Goal: Information Seeking & Learning: Learn about a topic

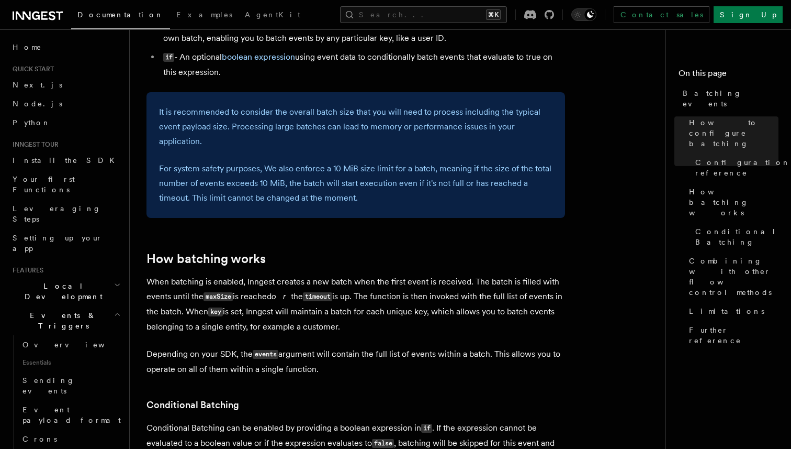
scroll to position [703, 0]
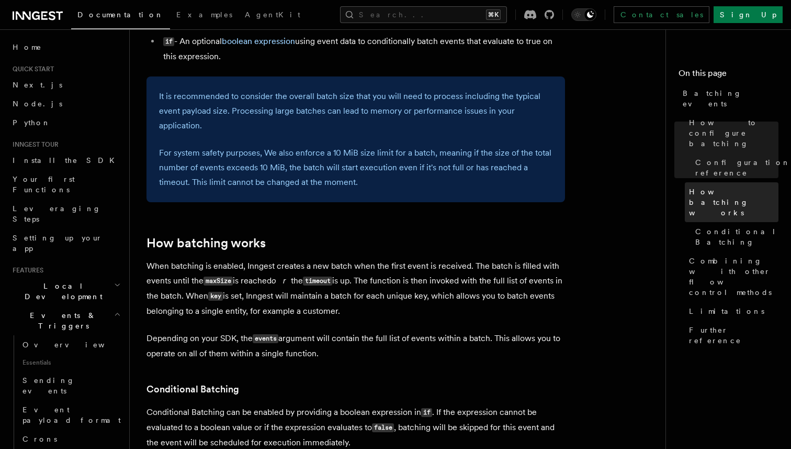
click at [720, 186] on span "How batching works" at bounding box center [734, 201] width 90 height 31
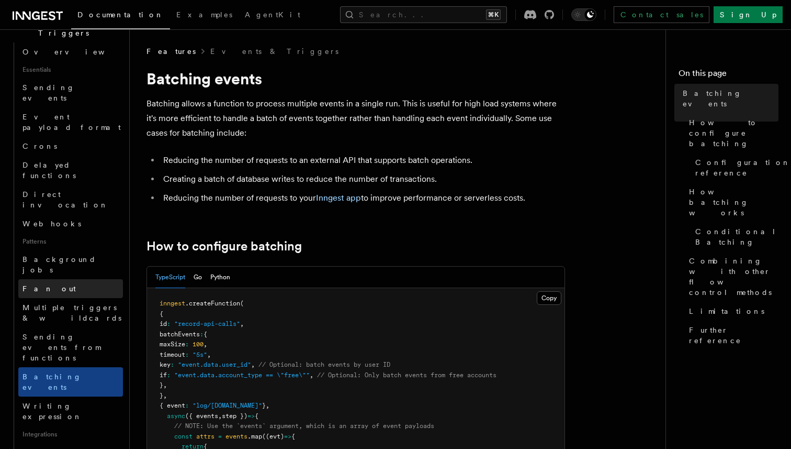
scroll to position [286, 0]
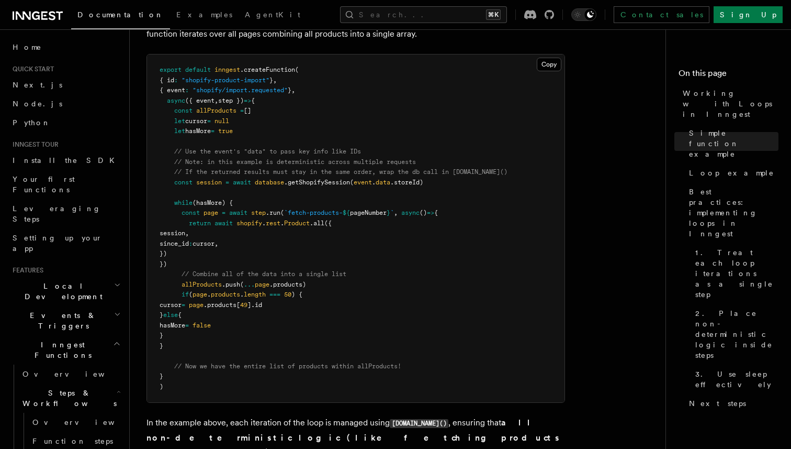
scroll to position [1063, 0]
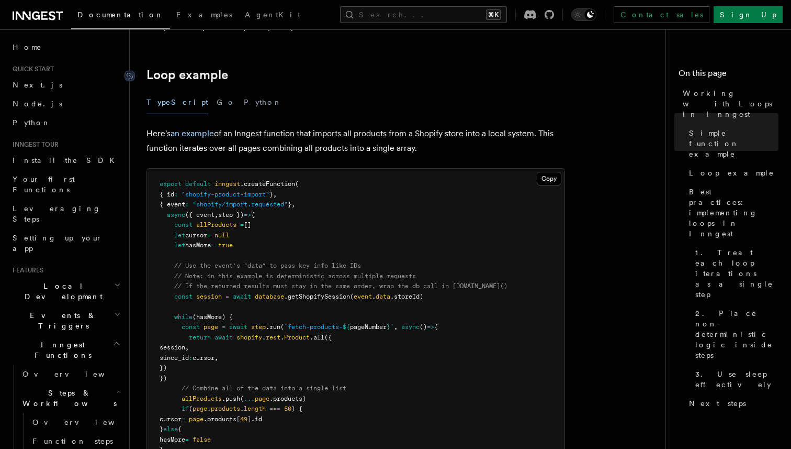
click at [226, 71] on link "Loop example" at bounding box center [188, 75] width 82 height 15
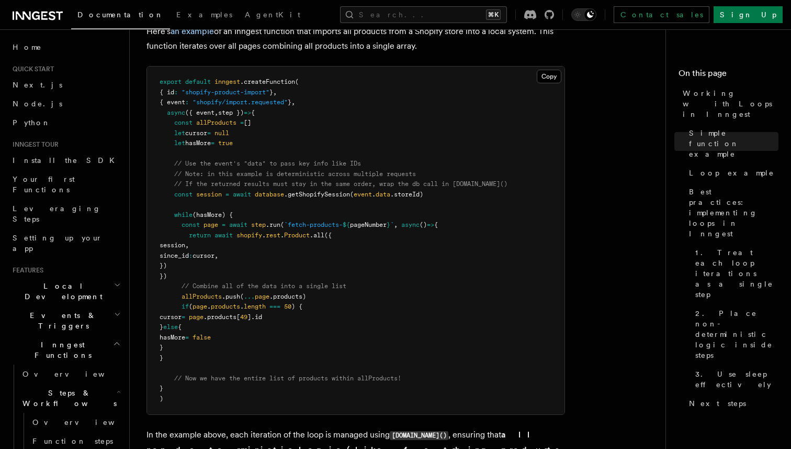
scroll to position [1051, 0]
click at [210, 190] on span "session" at bounding box center [209, 193] width 26 height 7
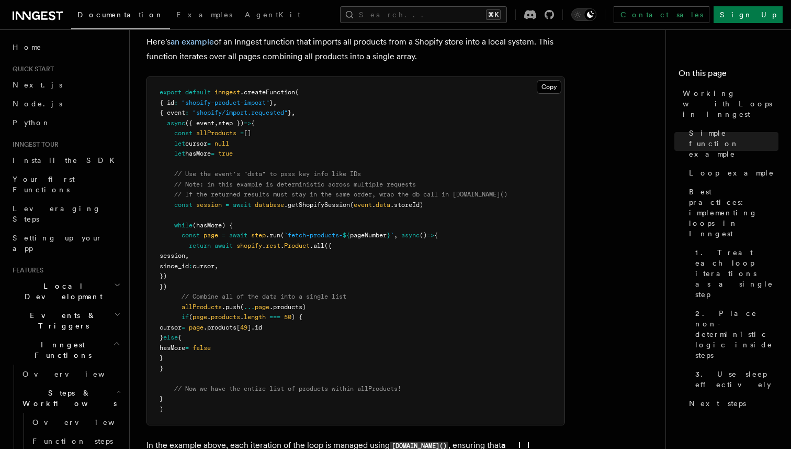
scroll to position [1051, 0]
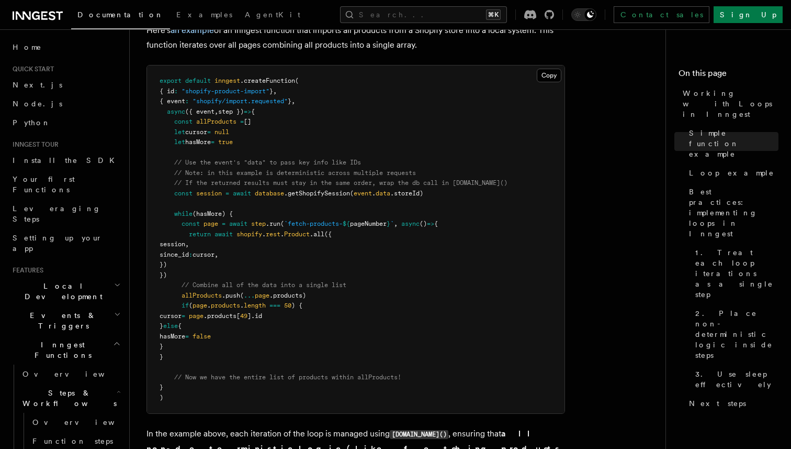
click at [323, 192] on span ".getShopifySession" at bounding box center [317, 192] width 66 height 7
drag, startPoint x: 208, startPoint y: 356, endPoint x: 143, endPoint y: 159, distance: 207.4
click at [143, 159] on div "Features Inngest Functions Steps & Workflows Working with Loops in Inngest In I…" at bounding box center [419, 107] width 578 height 2316
copy code "// Use the event's "data" to pass key info like IDs // Note: in this example is…"
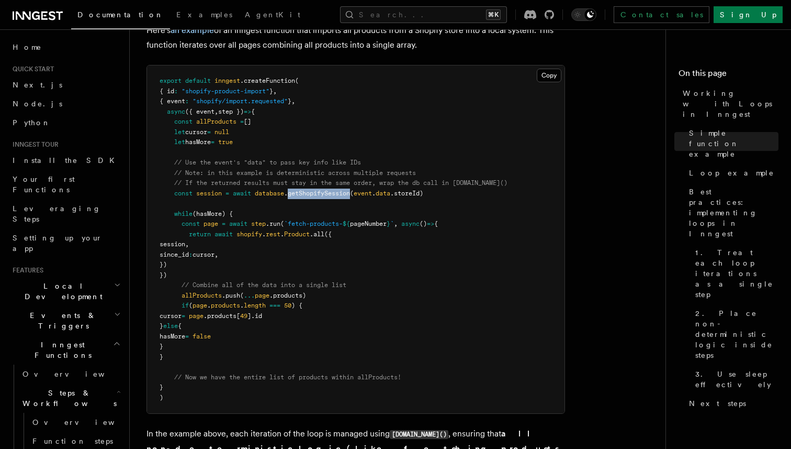
click at [378, 259] on pre "export default inngest .createFunction ( { id : "shopify-product-import" } , { …" at bounding box center [356, 239] width 418 height 348
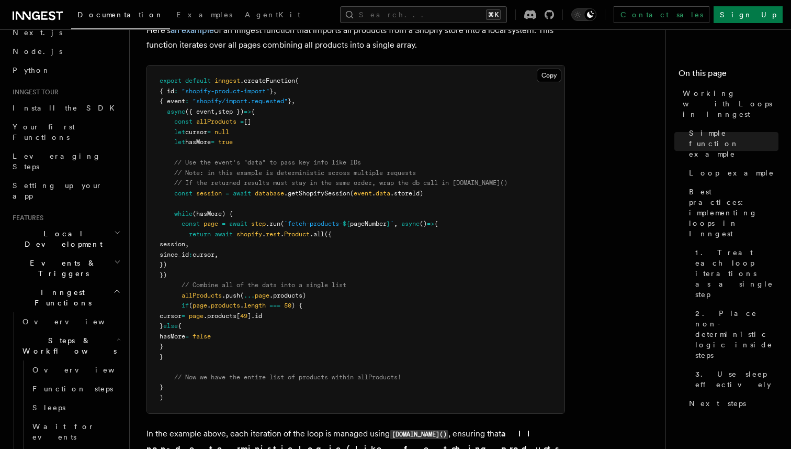
scroll to position [75, 0]
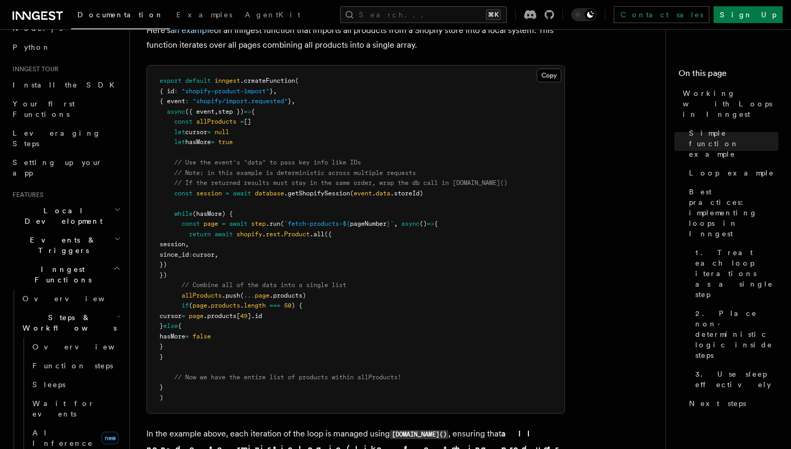
click at [68, 312] on span "Steps & Workflows" at bounding box center [67, 322] width 98 height 21
click at [80, 312] on span "Steps & Workflows" at bounding box center [67, 322] width 98 height 21
click at [59, 264] on span "Inngest Functions" at bounding box center [60, 274] width 105 height 21
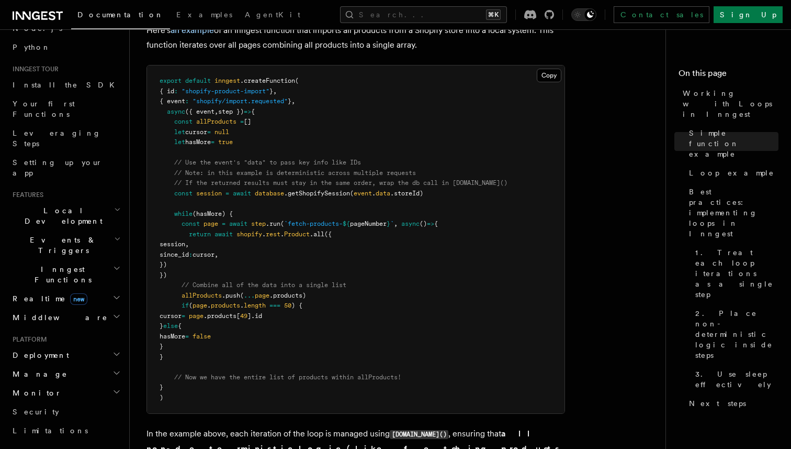
click at [63, 235] on span "Events & Triggers" at bounding box center [61, 245] width 106 height 21
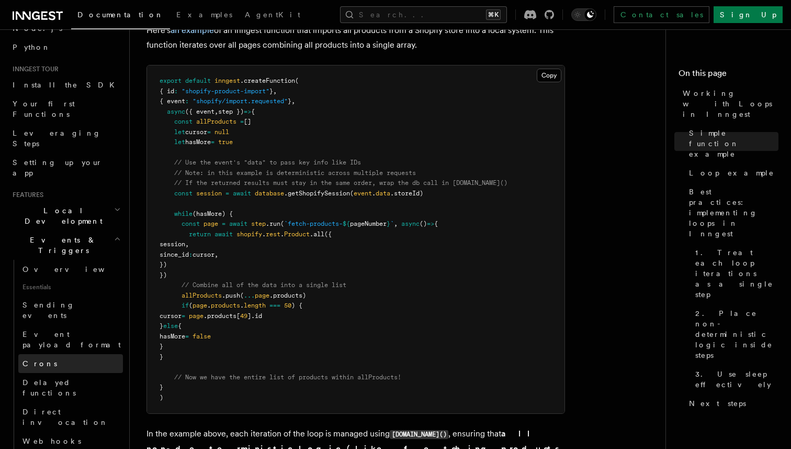
click at [49, 354] on link "Crons" at bounding box center [70, 363] width 105 height 19
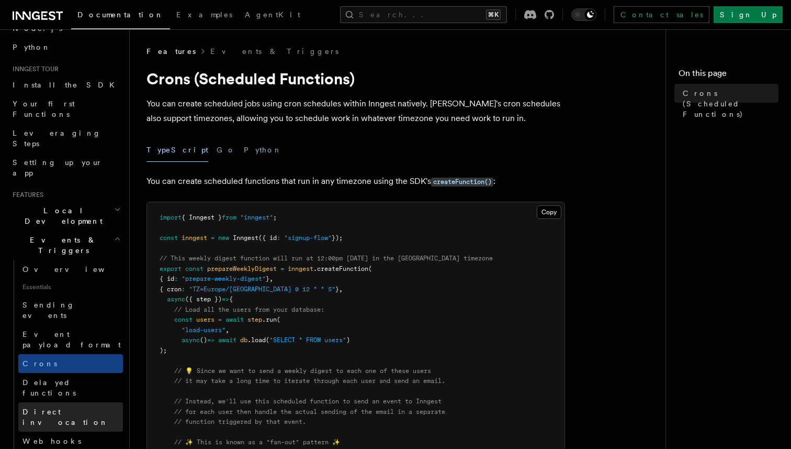
click at [79, 402] on link "Direct invocation" at bounding box center [70, 416] width 105 height 29
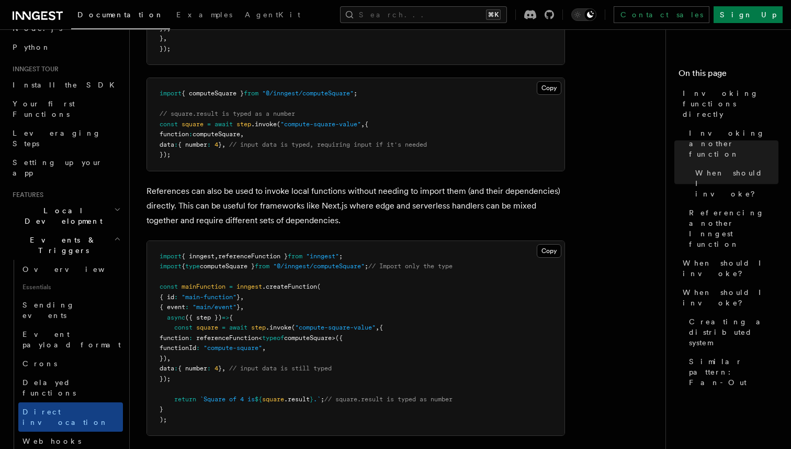
scroll to position [976, 0]
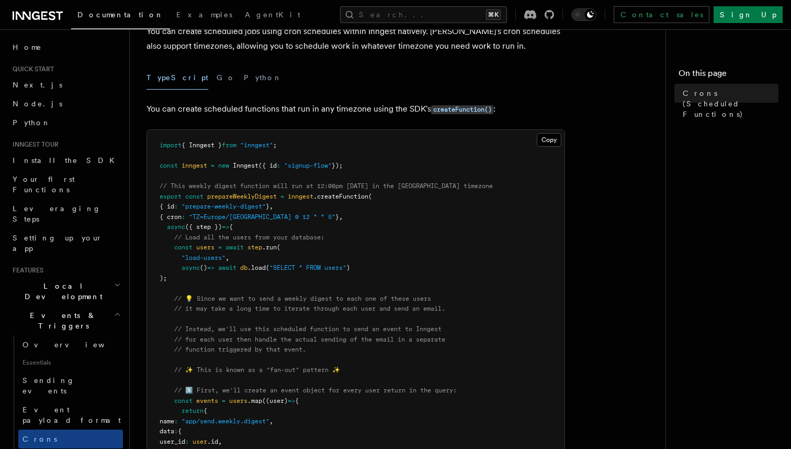
scroll to position [88, 0]
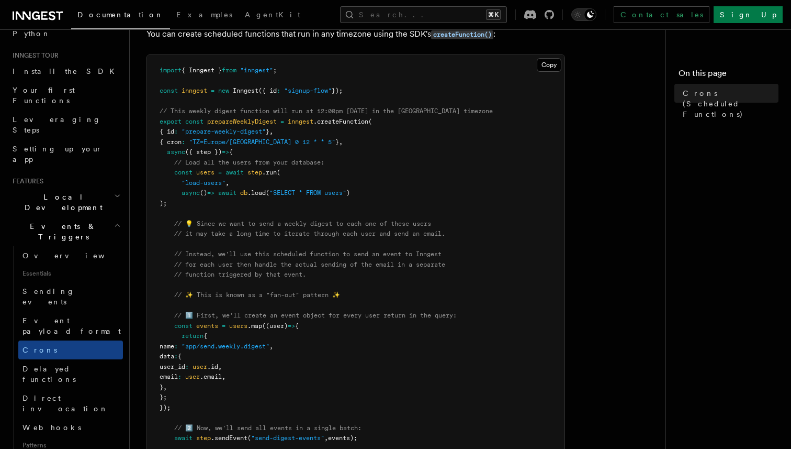
scroll to position [142, 0]
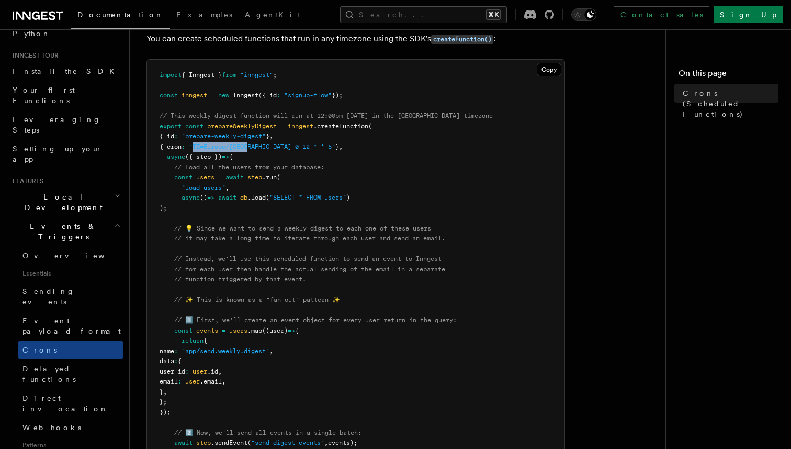
drag, startPoint x: 203, startPoint y: 147, endPoint x: 257, endPoint y: 147, distance: 54.4
click at [257, 147] on span ""TZ=Europe/Paris 0 12 * * 5"" at bounding box center [262, 146] width 147 height 7
copy span "TZ=Europe/Paris"
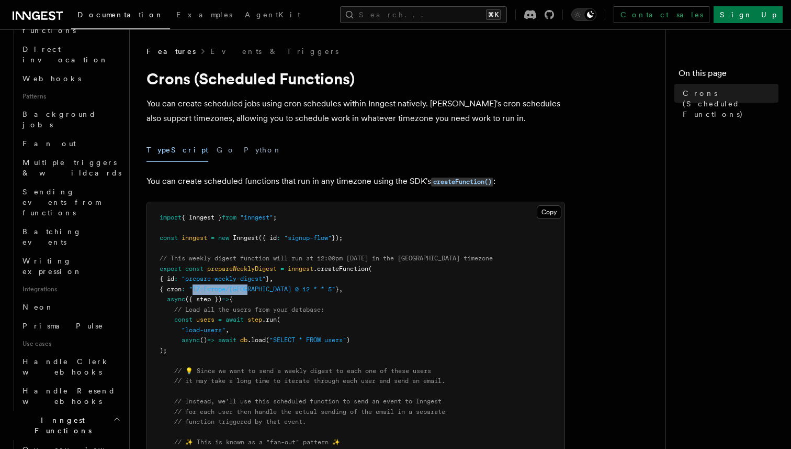
scroll to position [500, 0]
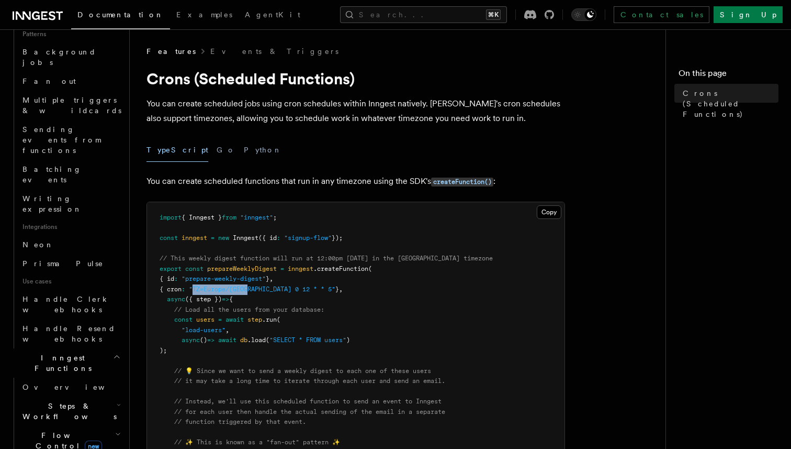
click at [107, 396] on h2 "Steps & Workflows" at bounding box center [70, 410] width 105 height 29
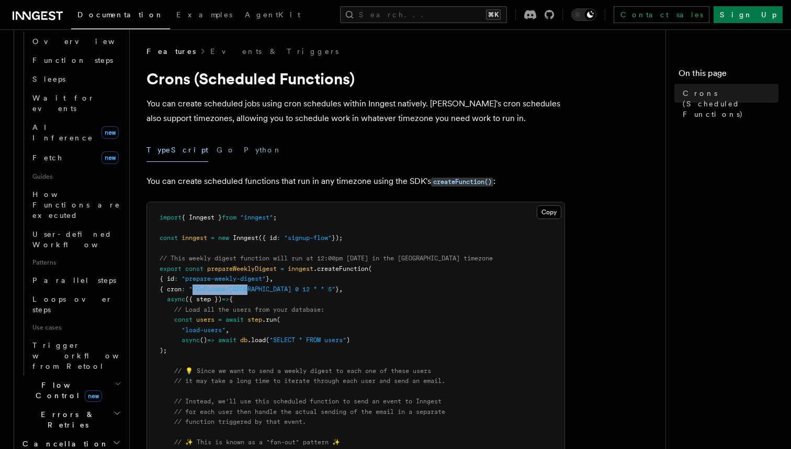
scroll to position [907, 0]
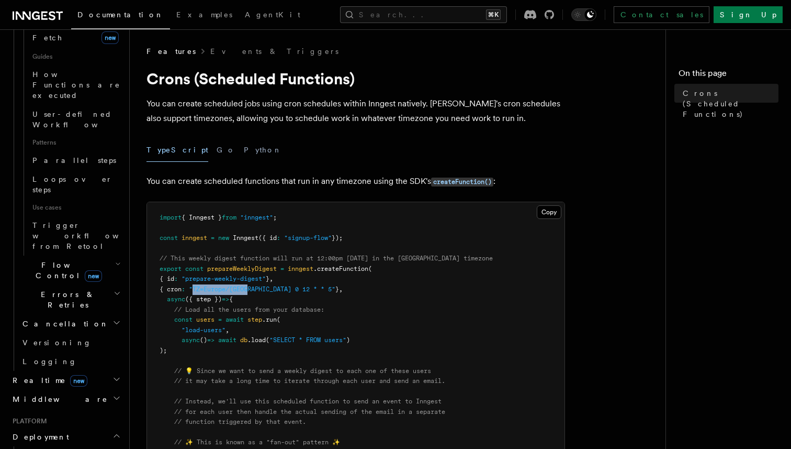
scroll to position [1017, 0]
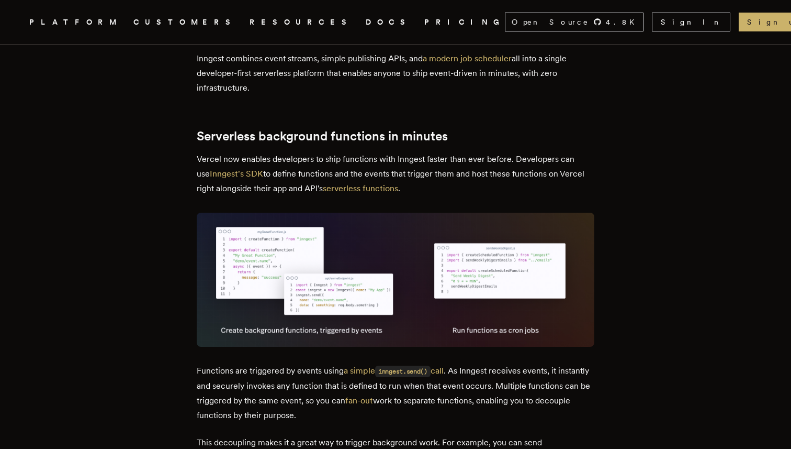
scroll to position [858, 0]
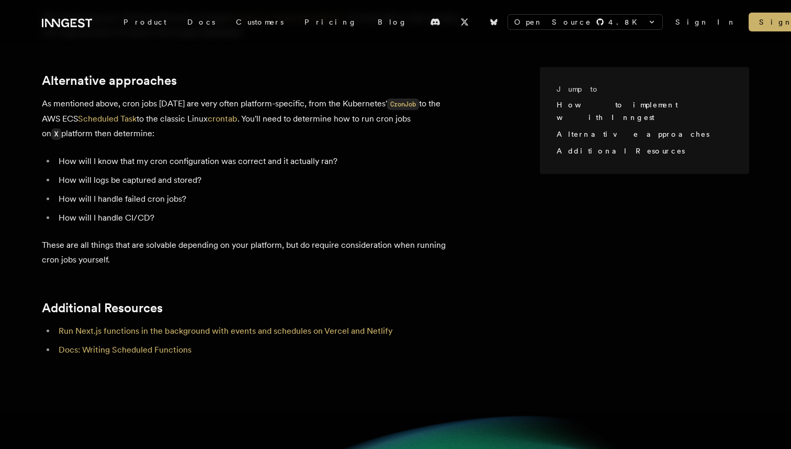
scroll to position [777, 0]
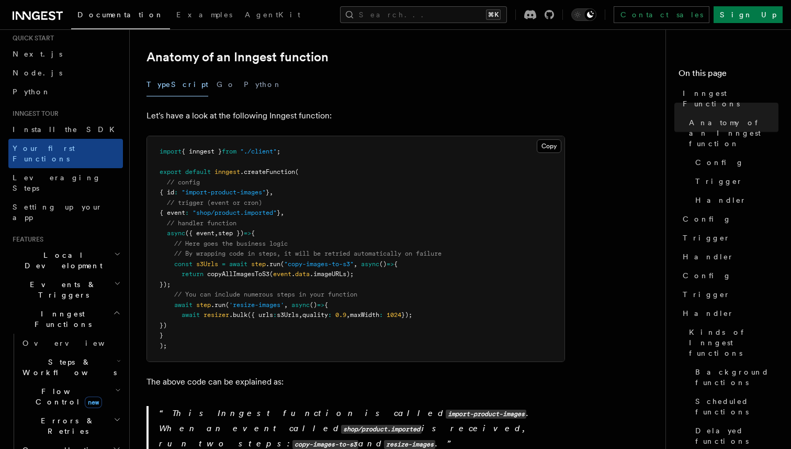
scroll to position [40, 0]
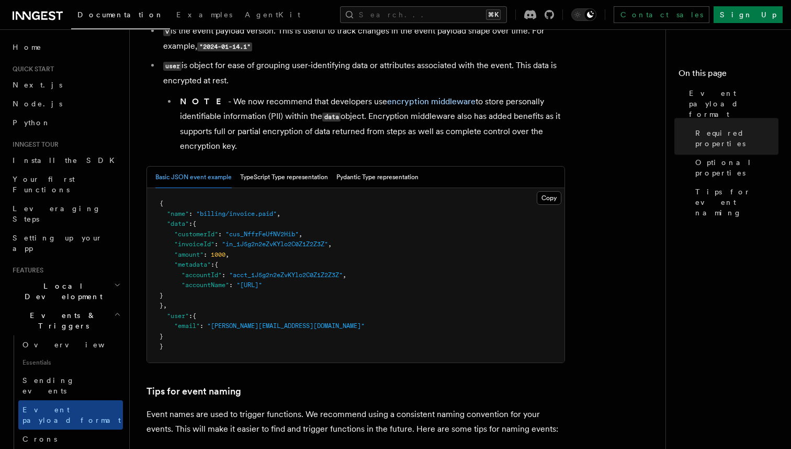
scroll to position [368, 0]
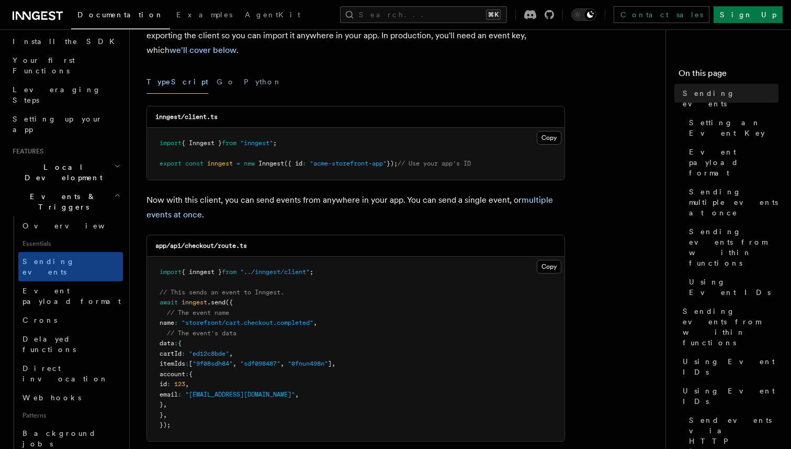
scroll to position [156, 0]
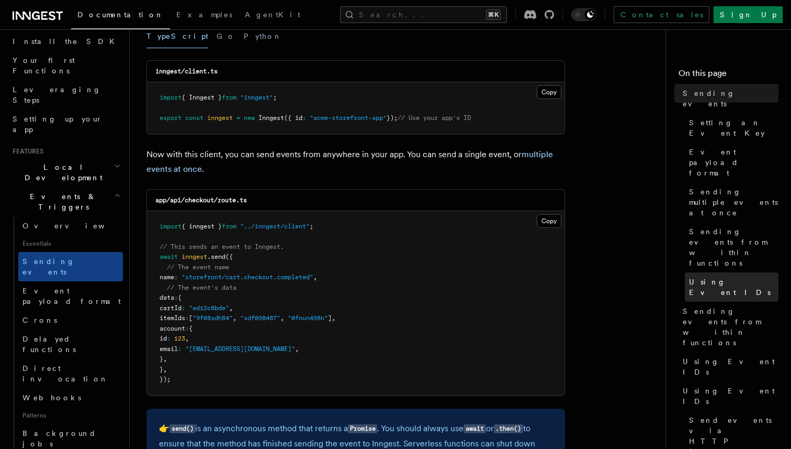
click at [699, 276] on span "Using Event IDs" at bounding box center [734, 286] width 90 height 21
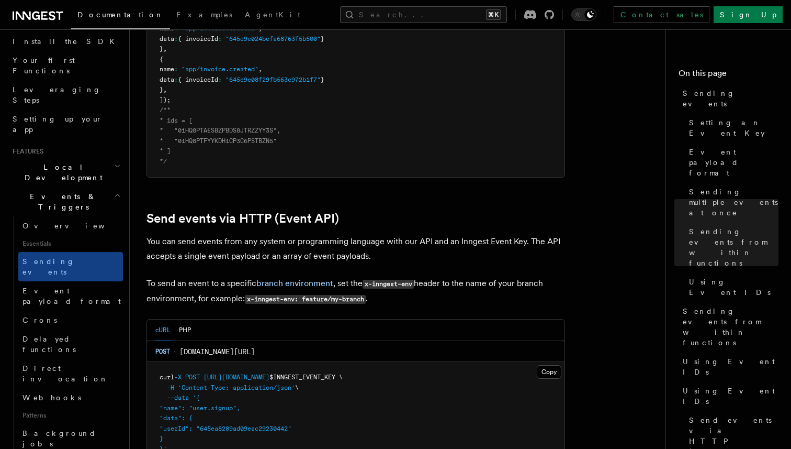
scroll to position [2023, 0]
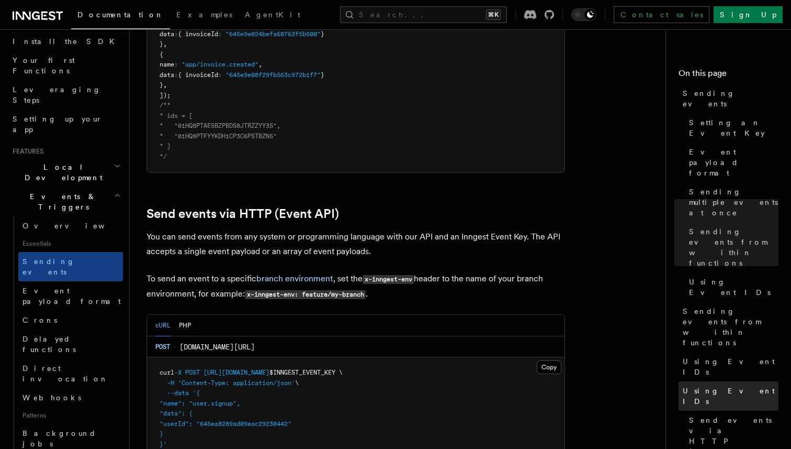
click at [710, 385] on span "Using Event IDs" at bounding box center [731, 395] width 96 height 21
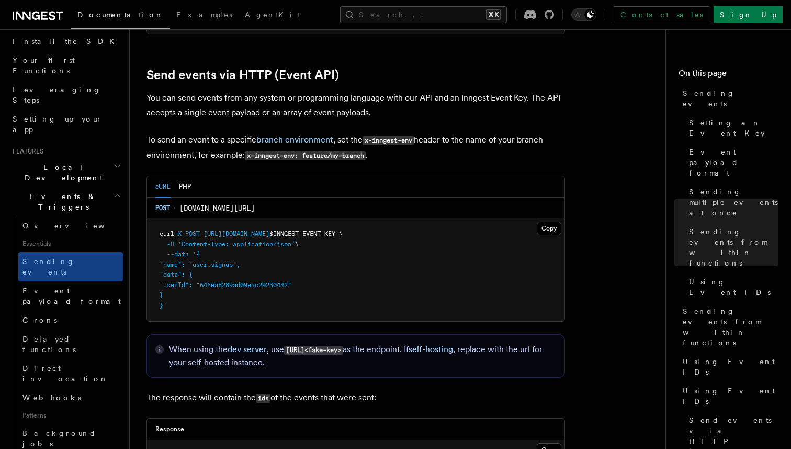
scroll to position [2187, 0]
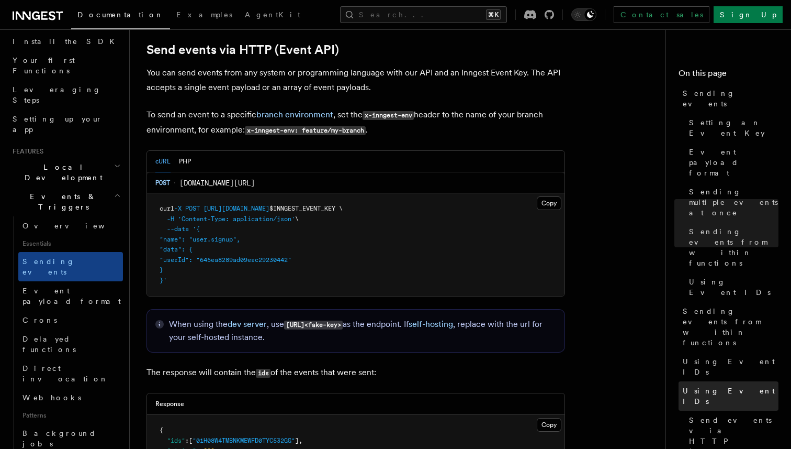
click at [711, 381] on link "Using Event IDs" at bounding box center [729, 395] width 100 height 29
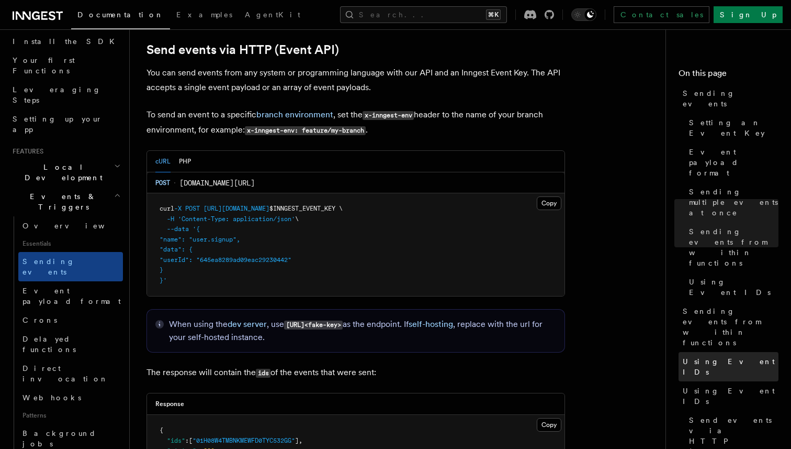
click at [711, 356] on span "Using Event IDs" at bounding box center [731, 366] width 96 height 21
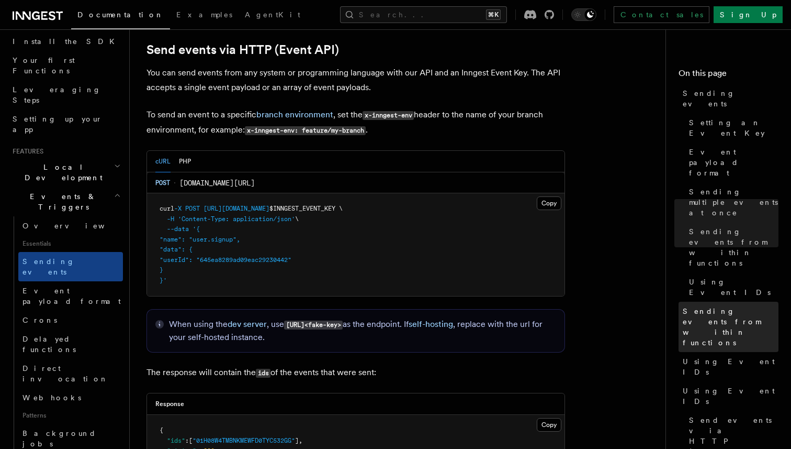
click at [712, 306] on span "Sending events from within functions" at bounding box center [731, 327] width 96 height 42
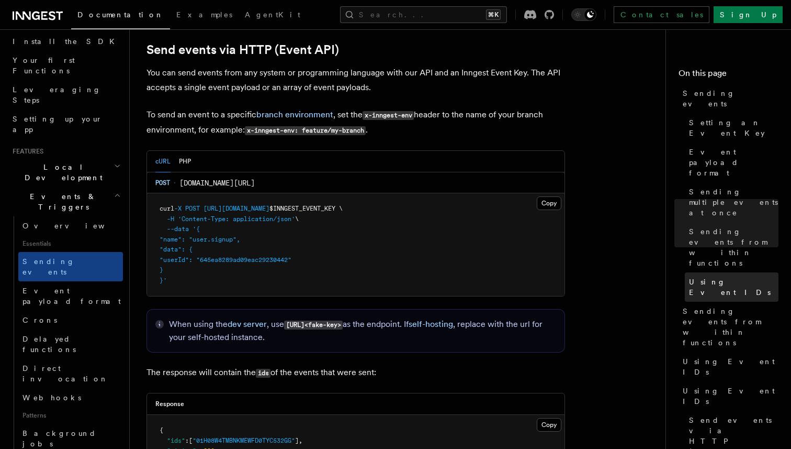
click at [708, 272] on link "Using Event IDs" at bounding box center [732, 286] width 94 height 29
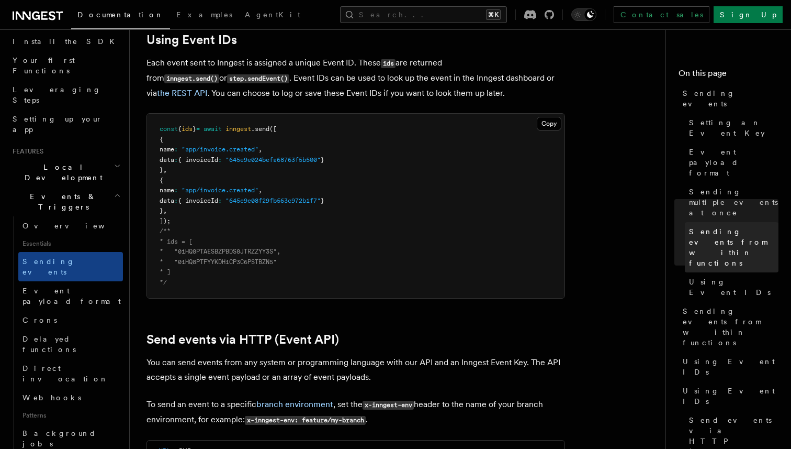
click at [708, 226] on span "Sending events from within functions" at bounding box center [734, 247] width 90 height 42
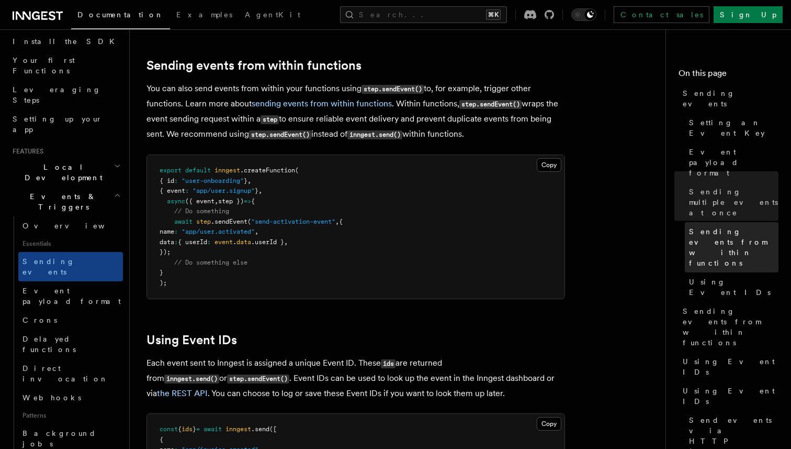
scroll to position [1593, 0]
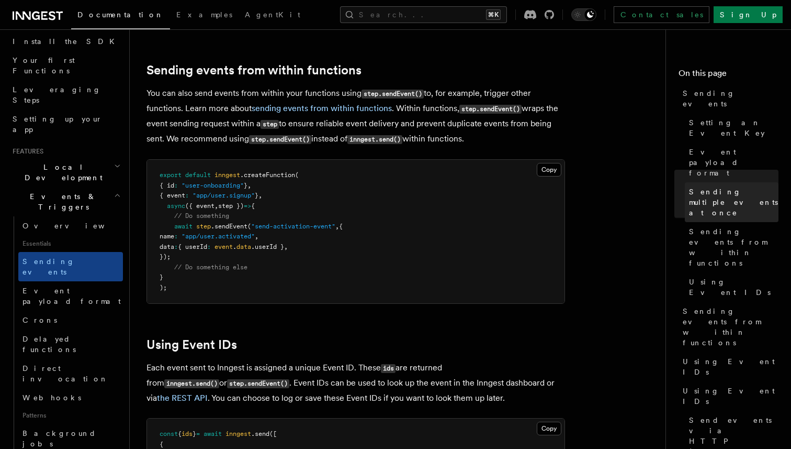
click at [704, 186] on span "Sending multiple events at once" at bounding box center [734, 201] width 90 height 31
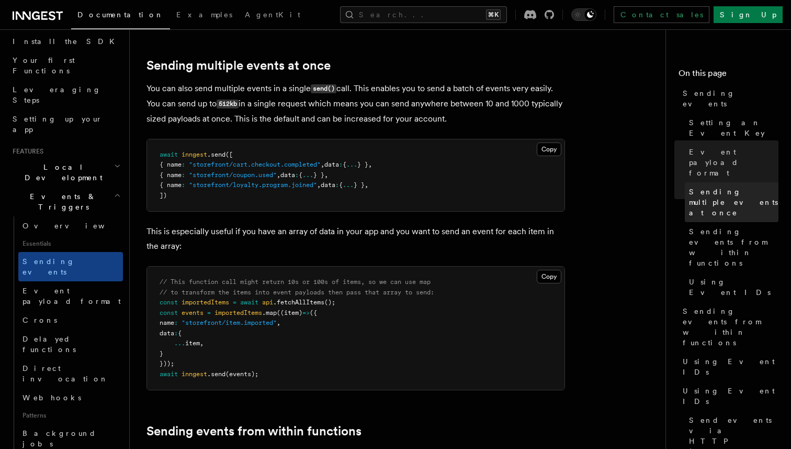
scroll to position [1227, 0]
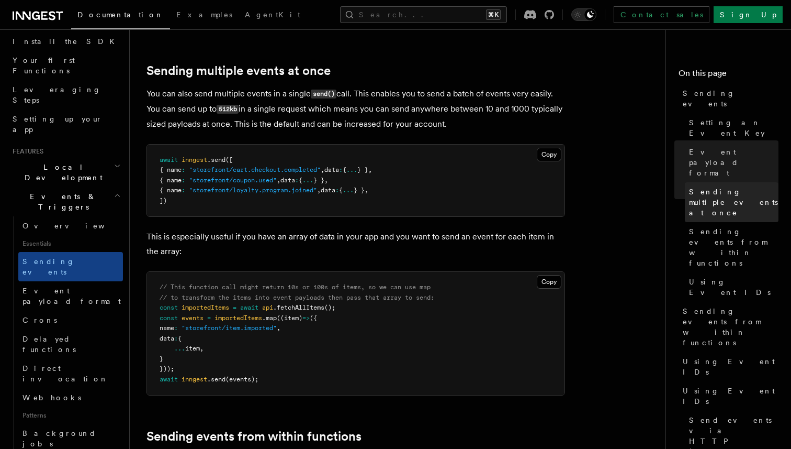
click at [708, 182] on link "Sending multiple events at once" at bounding box center [732, 202] width 94 height 40
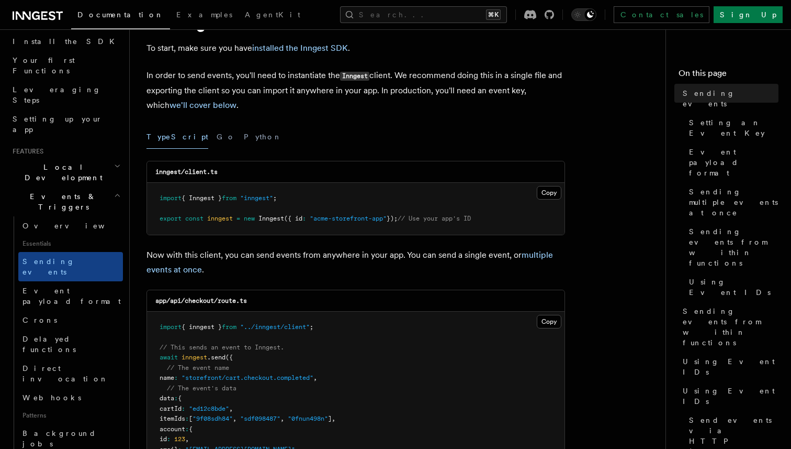
scroll to position [70, 0]
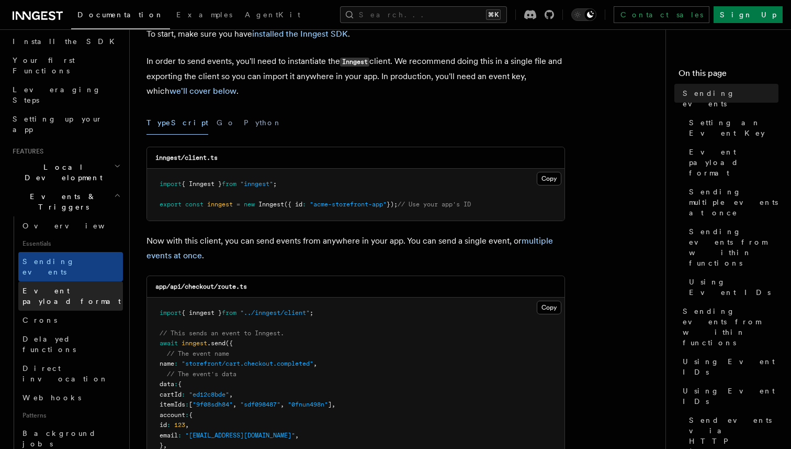
click at [63, 286] on span "Event payload format" at bounding box center [72, 295] width 98 height 19
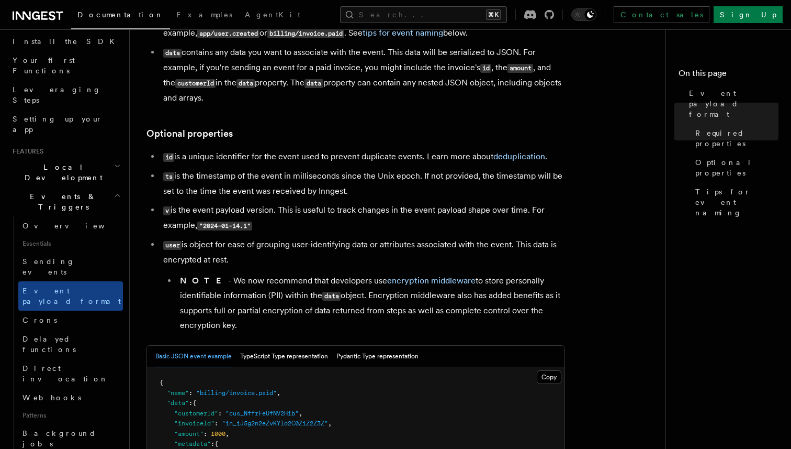
scroll to position [167, 0]
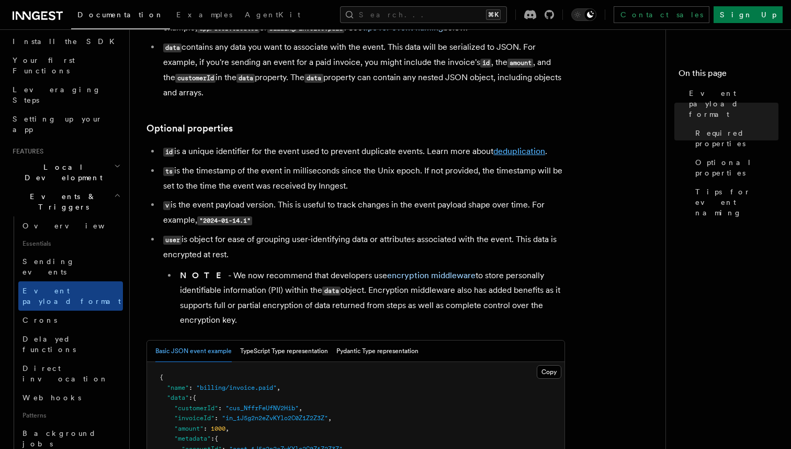
click at [504, 151] on link "deduplication" at bounding box center [520, 151] width 52 height 10
